Goal: Transaction & Acquisition: Purchase product/service

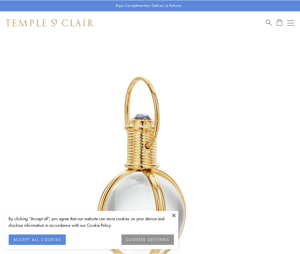
scroll to position [149, 0]
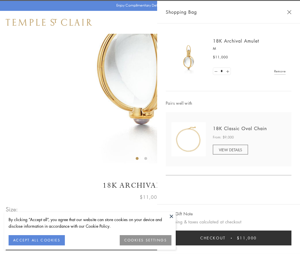
click at [229, 238] on button "Checkout $11,000" at bounding box center [229, 238] width 126 height 15
